Goal: Task Accomplishment & Management: Manage account settings

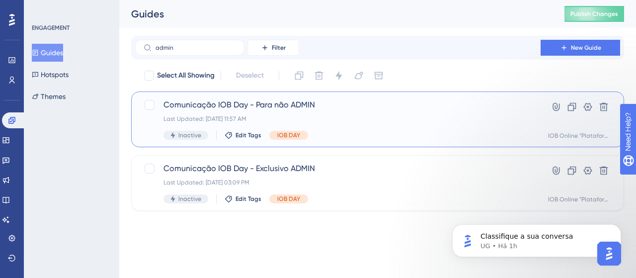
click at [352, 97] on div "Comunicação IOB Day - Para não ADMIN Last Updated: [DATE] 11:57 AM Inactive Edi…" at bounding box center [377, 119] width 493 height 56
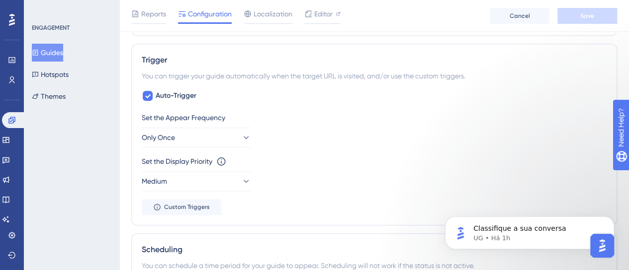
scroll to position [497, 0]
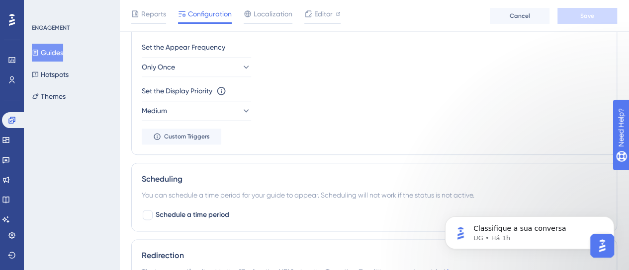
click at [318, 88] on div "Set the Display Priority This option will set the display priority between auto…" at bounding box center [374, 91] width 465 height 12
click at [240, 69] on icon at bounding box center [245, 67] width 10 height 10
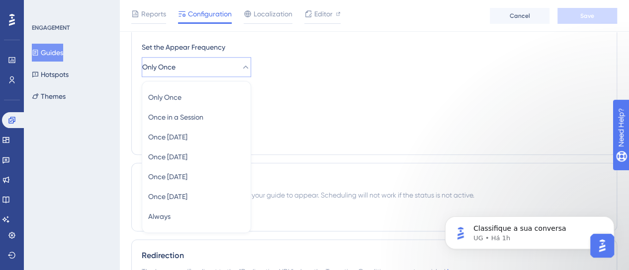
scroll to position [515, 0]
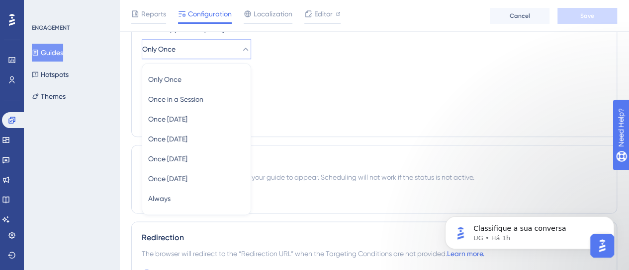
click at [378, 119] on div "Set the Appear Frequency Only Once Only Once Only Once Once in a Session Once i…" at bounding box center [374, 74] width 465 height 103
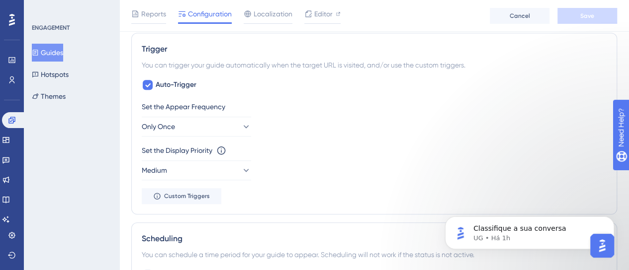
scroll to position [465, 0]
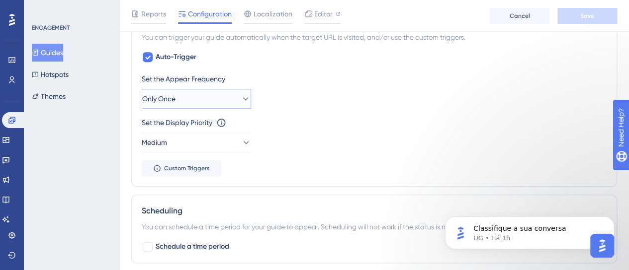
click at [175, 100] on span "Only Once" at bounding box center [158, 99] width 33 height 12
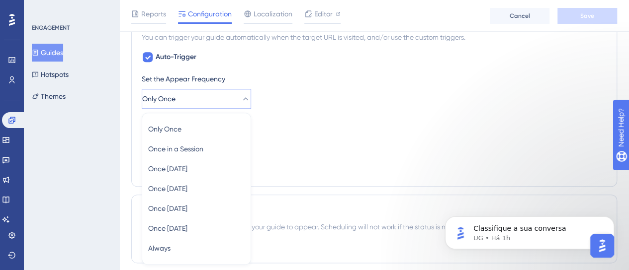
scroll to position [515, 0]
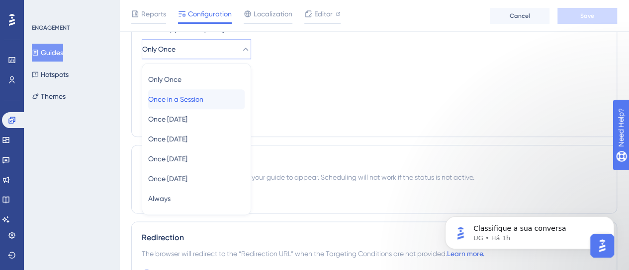
click at [183, 94] on span "Once in a Session" at bounding box center [175, 99] width 55 height 12
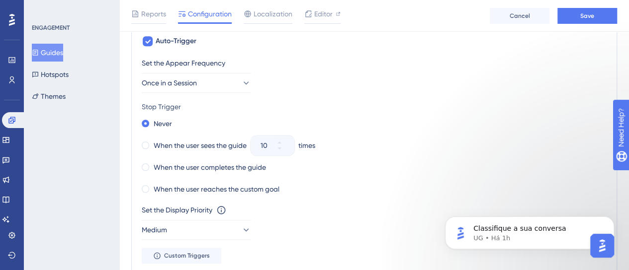
scroll to position [465, 0]
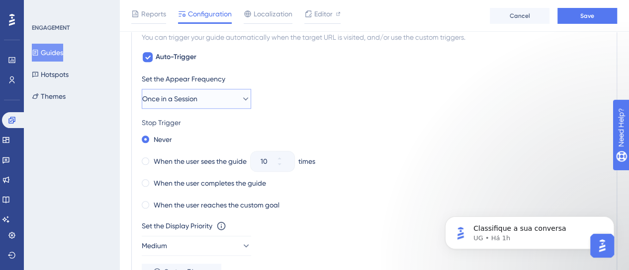
click at [191, 101] on span "Once in a Session" at bounding box center [169, 99] width 55 height 12
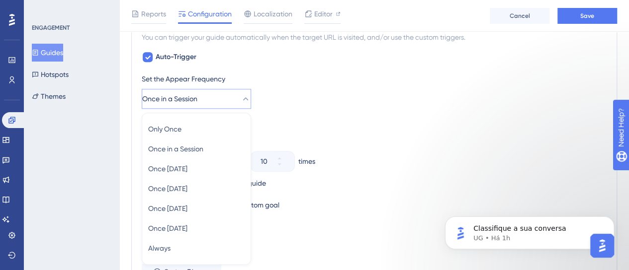
scroll to position [516, 0]
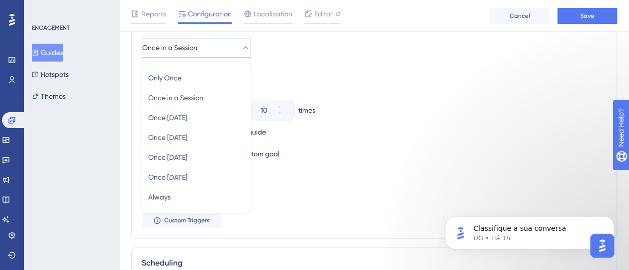
click at [374, 105] on div "When the user sees the guide 10 times" at bounding box center [374, 110] width 465 height 14
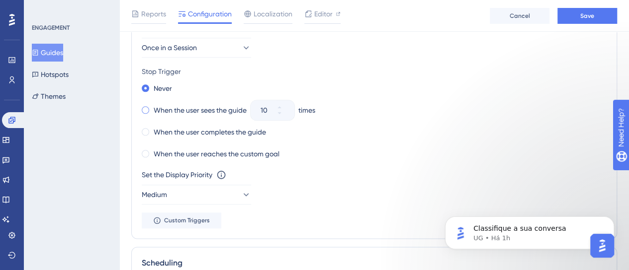
click at [193, 106] on label "When the user sees the guide" at bounding box center [200, 110] width 93 height 12
drag, startPoint x: 485, startPoint y: 131, endPoint x: 430, endPoint y: 150, distance: 58.8
click at [485, 131] on div "When the user completes the guide" at bounding box center [374, 132] width 465 height 14
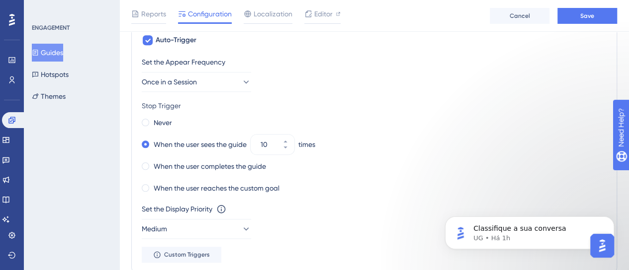
scroll to position [467, 0]
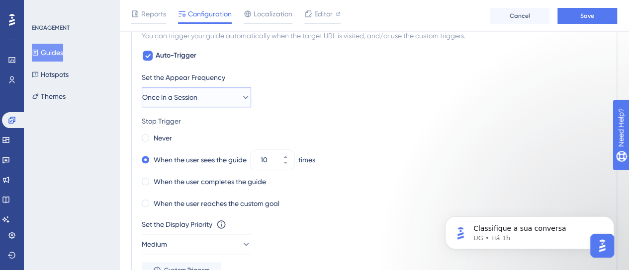
click at [197, 100] on span "Once in a Session" at bounding box center [169, 97] width 55 height 12
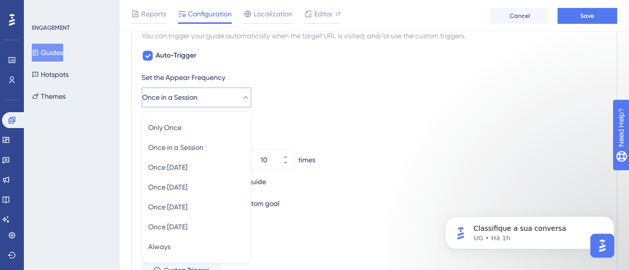
scroll to position [516, 0]
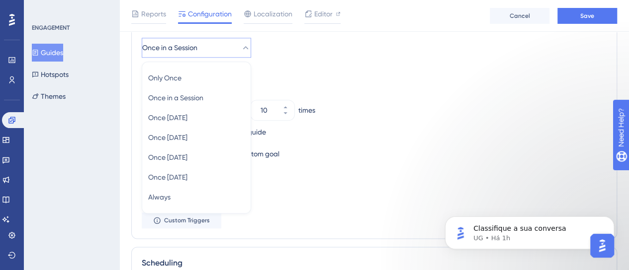
click at [458, 137] on div "Never When the user sees the guide 10 times When the user completes the guide W…" at bounding box center [374, 121] width 465 height 80
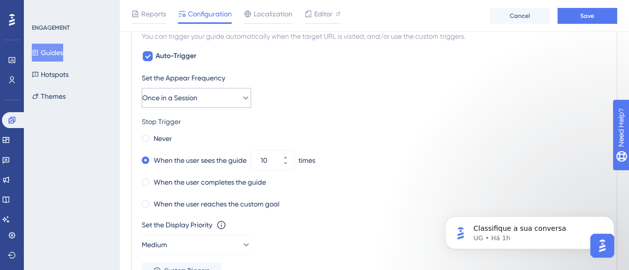
scroll to position [417, 0]
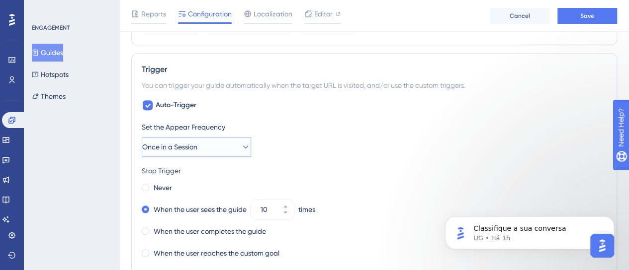
click at [198, 152] on button "Once in a Session" at bounding box center [196, 147] width 109 height 20
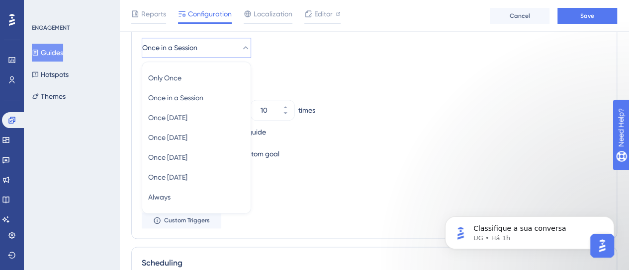
scroll to position [467, 0]
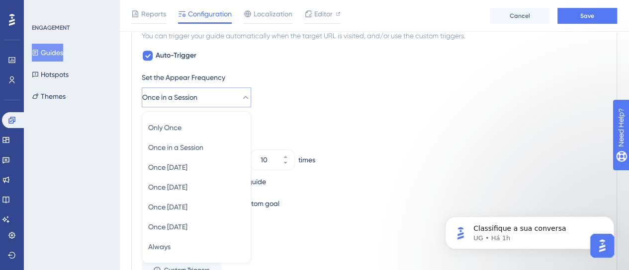
click at [231, 94] on button "Once in a Session" at bounding box center [196, 97] width 109 height 20
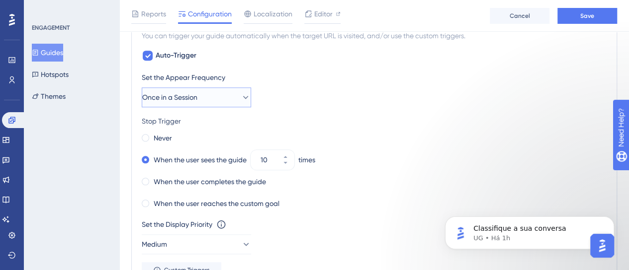
click at [231, 94] on button "Once in a Session" at bounding box center [196, 97] width 109 height 20
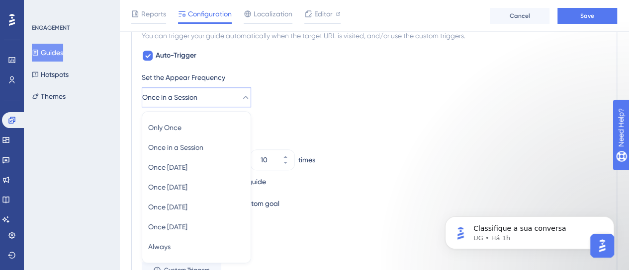
scroll to position [516, 0]
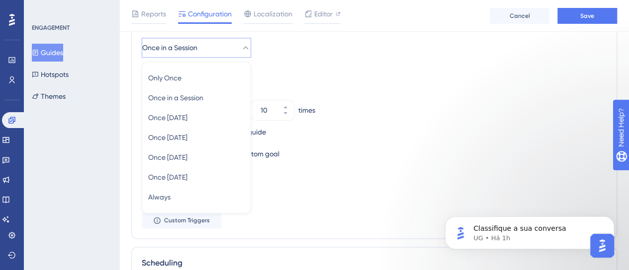
click at [367, 66] on div "Stop Trigger" at bounding box center [374, 72] width 465 height 12
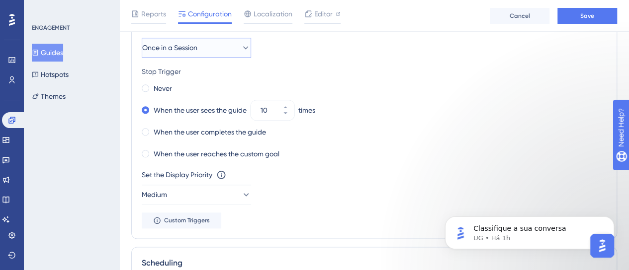
click at [231, 55] on button "Once in a Session" at bounding box center [196, 48] width 109 height 20
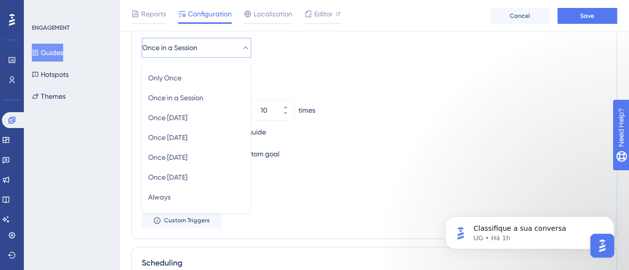
click at [329, 69] on div "Stop Trigger" at bounding box center [374, 72] width 465 height 12
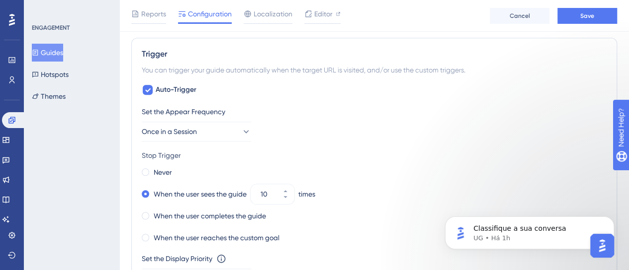
scroll to position [417, 0]
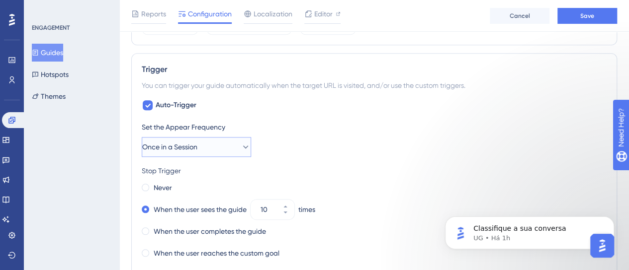
click at [197, 142] on span "Once in a Session" at bounding box center [169, 147] width 55 height 12
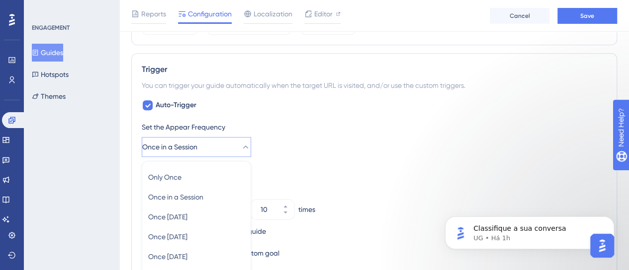
scroll to position [516, 0]
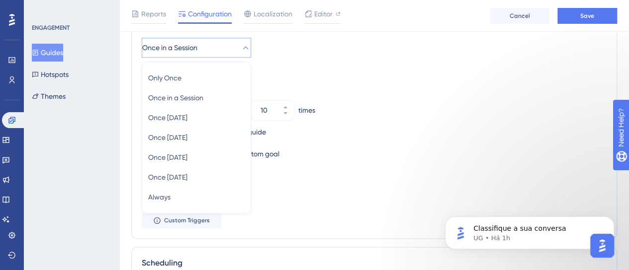
click at [356, 95] on div "Never When the user sees the guide 10 times When the user completes the guide W…" at bounding box center [374, 121] width 465 height 80
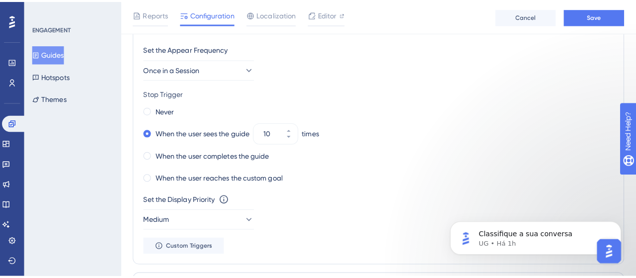
scroll to position [467, 0]
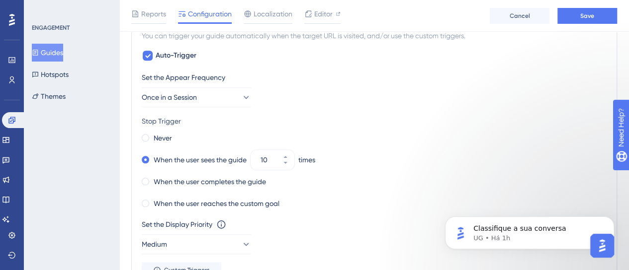
drag, startPoint x: 33, startPoint y: 46, endPoint x: 43, endPoint y: 54, distance: 12.7
click at [33, 47] on div "Guides Hotspots Themes" at bounding box center [72, 75] width 80 height 62
click at [39, 54] on icon at bounding box center [35, 52] width 7 height 7
click at [520, 14] on span "Cancel" at bounding box center [519, 16] width 20 height 8
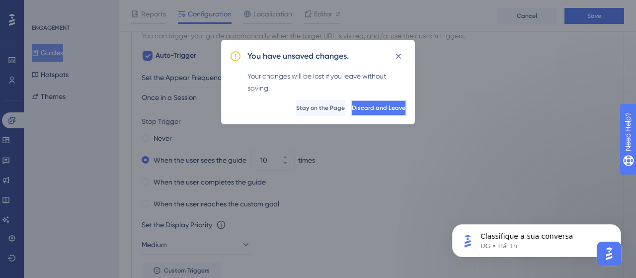
click at [369, 104] on span "Discard and Leave" at bounding box center [379, 108] width 54 height 8
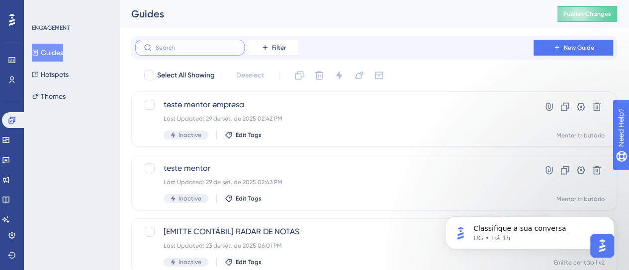
click at [195, 44] on input "text" at bounding box center [196, 47] width 80 height 7
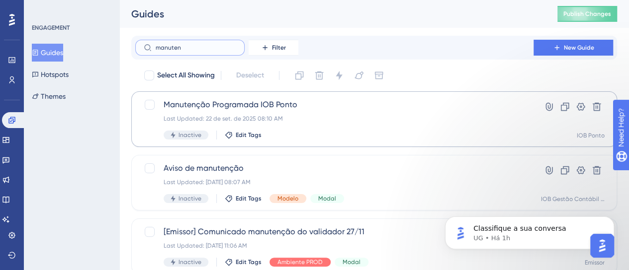
type input "manuten"
click at [313, 108] on span "Manutenção Programada IOB Ponto" at bounding box center [333, 105] width 341 height 12
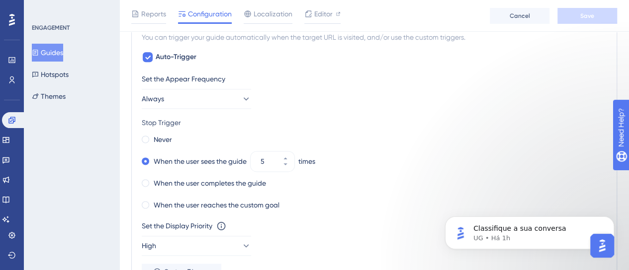
scroll to position [596, 0]
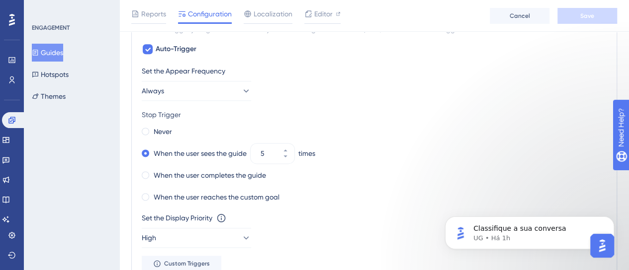
click at [39, 52] on icon at bounding box center [35, 52] width 7 height 7
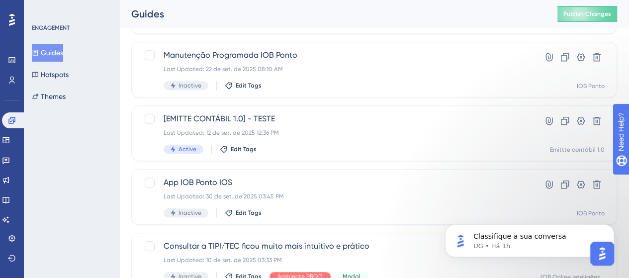
scroll to position [248, 0]
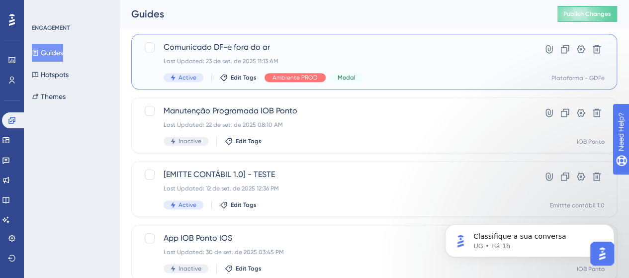
click at [366, 56] on div "Comunicado DF-e fora do ar Last Updated: [DATE] 11:13 AM Active Edit Tags Ambie…" at bounding box center [333, 61] width 341 height 41
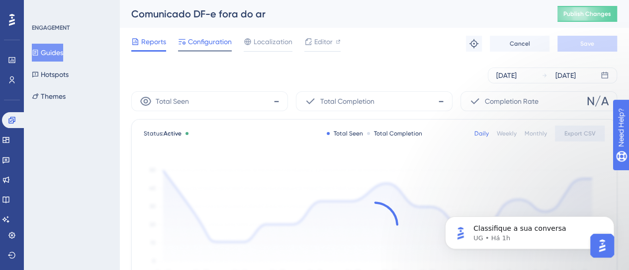
click at [198, 45] on span "Configuration" at bounding box center [210, 42] width 44 height 12
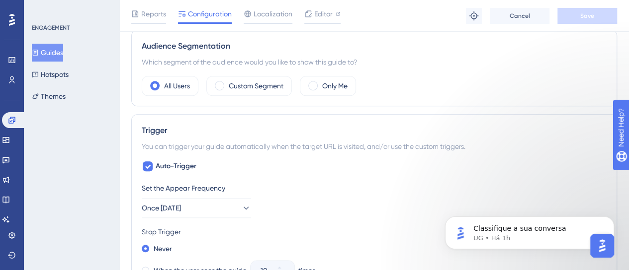
scroll to position [497, 0]
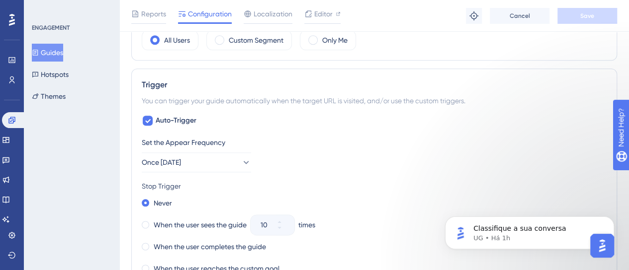
click at [63, 53] on button "Guides" at bounding box center [47, 53] width 31 height 18
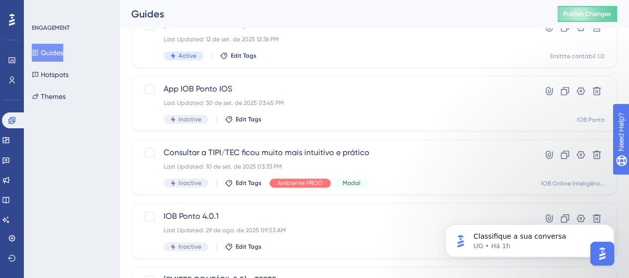
scroll to position [493, 0]
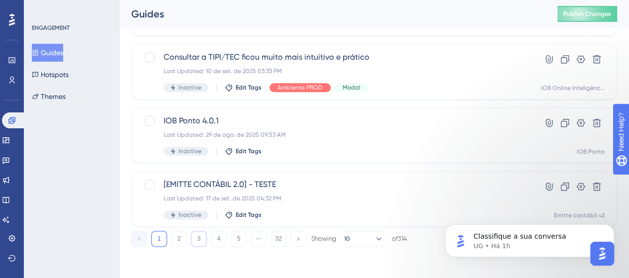
click at [195, 243] on button "3" at bounding box center [199, 239] width 16 height 16
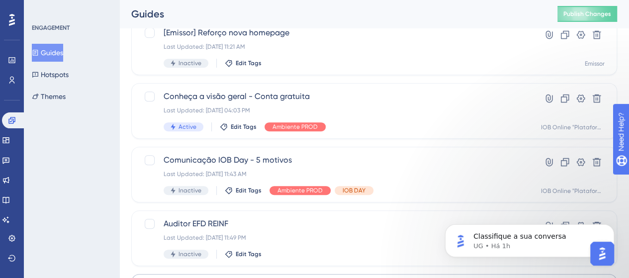
scroll to position [195, 0]
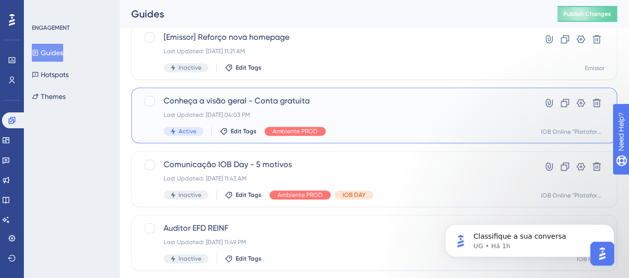
click at [386, 106] on span "Conheça a visão geral - Conta gratuita" at bounding box center [333, 101] width 341 height 12
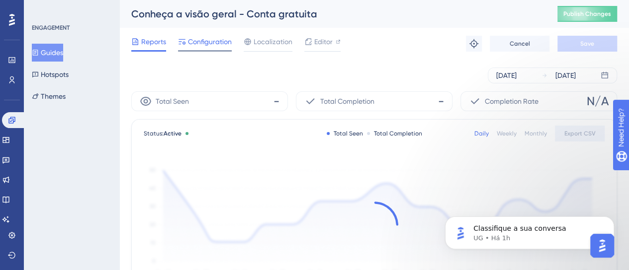
click at [192, 40] on span "Configuration" at bounding box center [210, 42] width 44 height 12
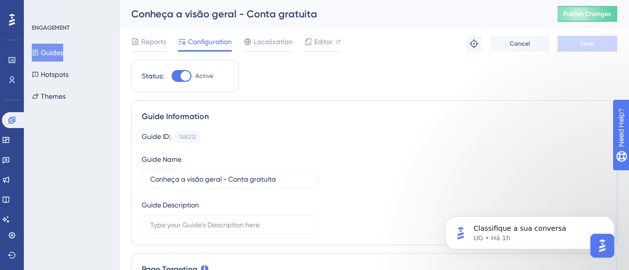
click at [62, 54] on button "Guides" at bounding box center [47, 53] width 31 height 18
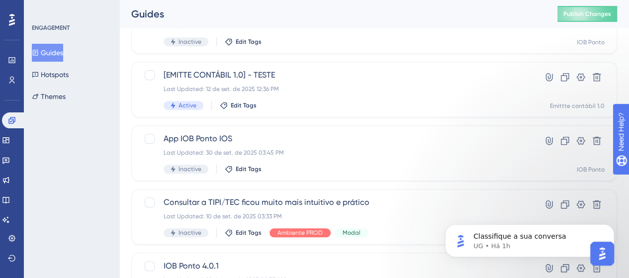
scroll to position [493, 0]
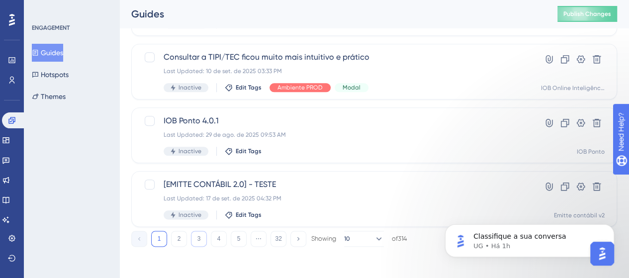
click at [195, 239] on button "3" at bounding box center [199, 239] width 16 height 16
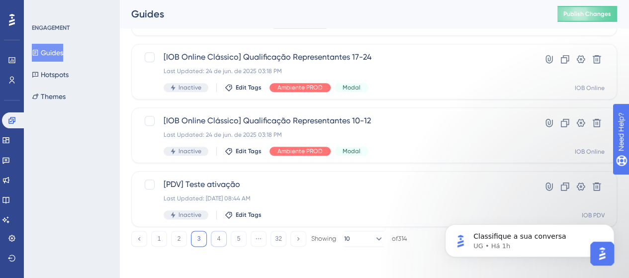
click at [220, 240] on button "4" at bounding box center [219, 239] width 16 height 16
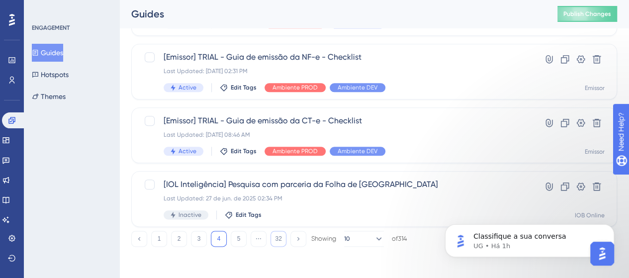
click at [275, 242] on button "32" at bounding box center [278, 239] width 16 height 16
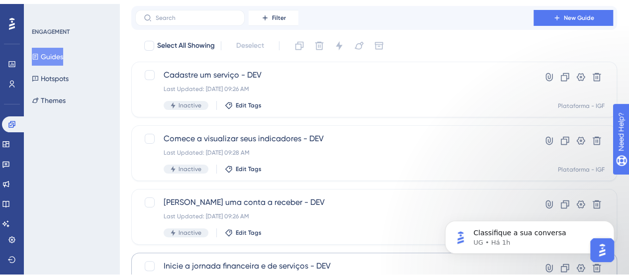
scroll to position [111, 0]
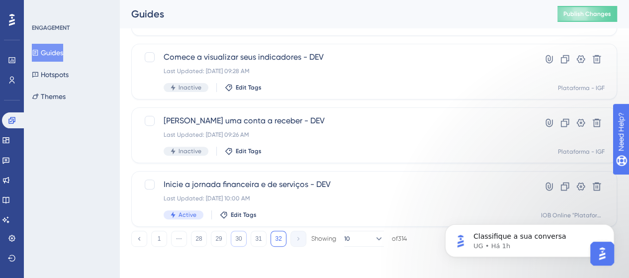
click at [235, 240] on button "30" at bounding box center [239, 239] width 16 height 16
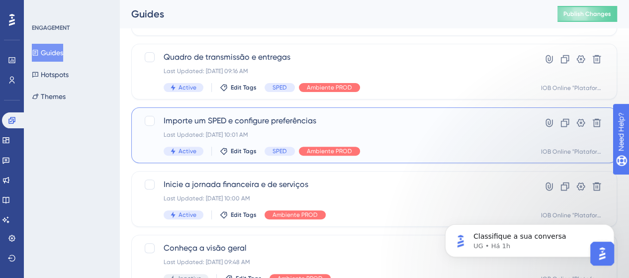
click at [419, 131] on div "Last Updated: [DATE] 10:01 AM" at bounding box center [333, 135] width 341 height 8
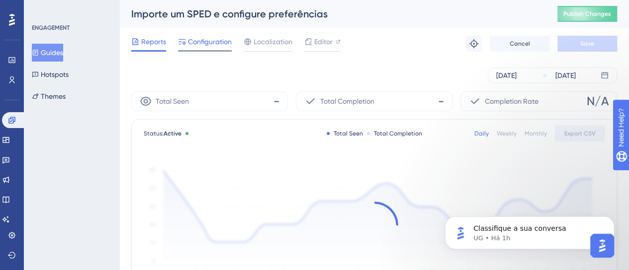
click at [224, 43] on span "Configuration" at bounding box center [210, 42] width 44 height 12
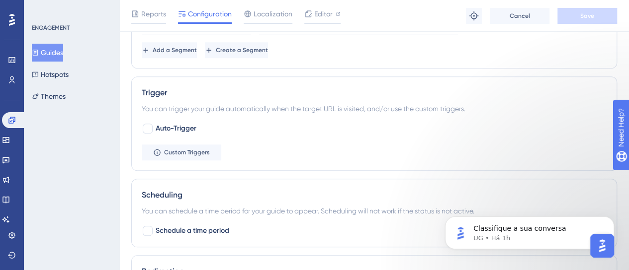
scroll to position [596, 0]
